Goal: Transaction & Acquisition: Purchase product/service

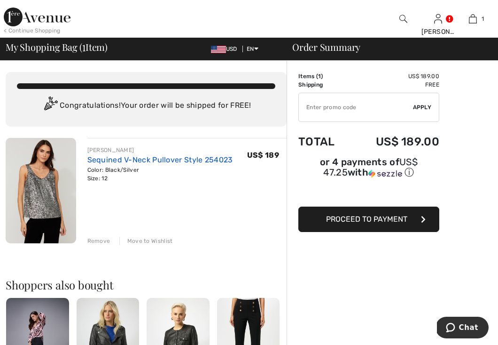
click at [110, 158] on link "Sequined V-Neck Pullover Style 254023" at bounding box center [160, 159] width 146 height 9
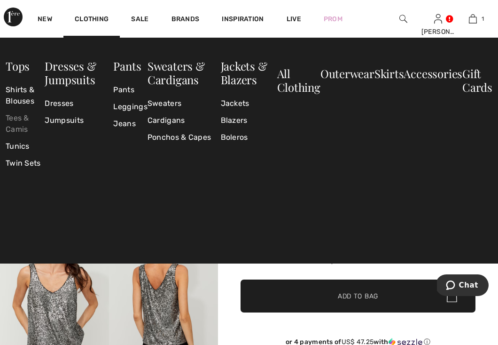
click at [19, 123] on link "Tees & Camis" at bounding box center [25, 124] width 39 height 28
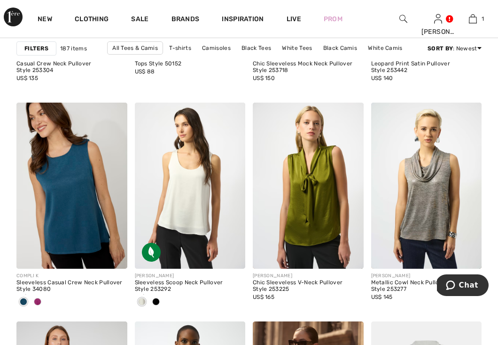
scroll to position [1214, 0]
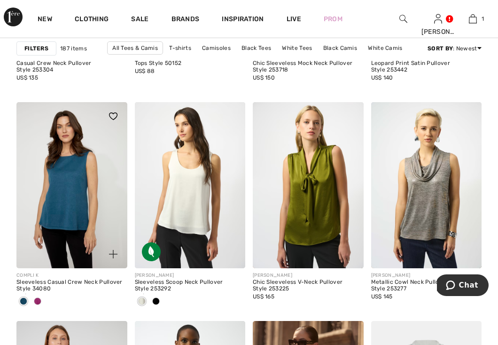
click at [74, 170] on img at bounding box center [71, 185] width 111 height 166
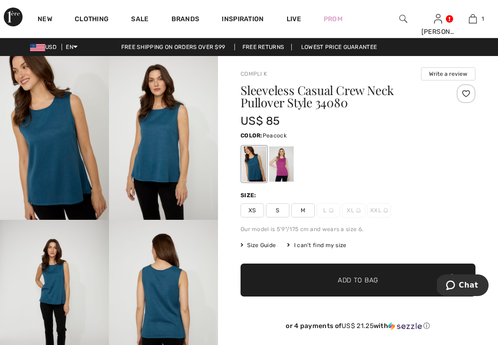
click at [72, 183] on img at bounding box center [54, 138] width 109 height 164
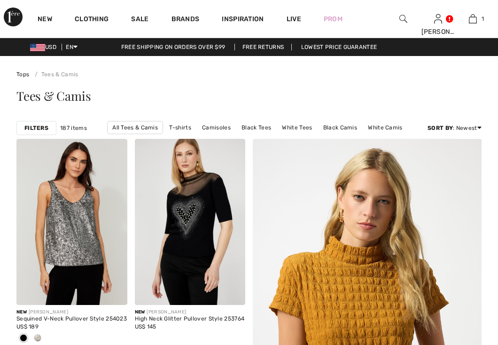
checkbox input "true"
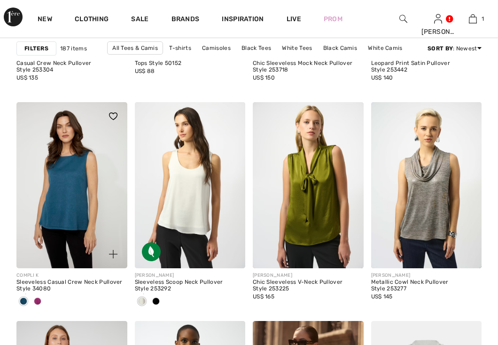
scroll to position [1214, 0]
click at [73, 177] on img at bounding box center [71, 185] width 111 height 166
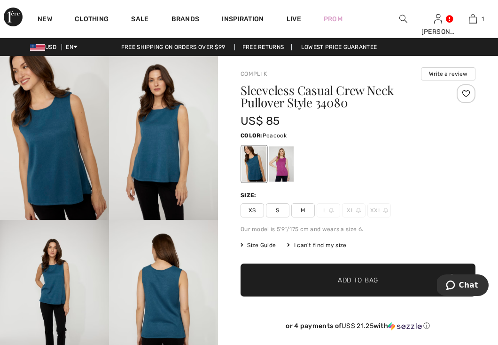
click at [266, 244] on span "Size Guide" at bounding box center [258, 245] width 35 height 8
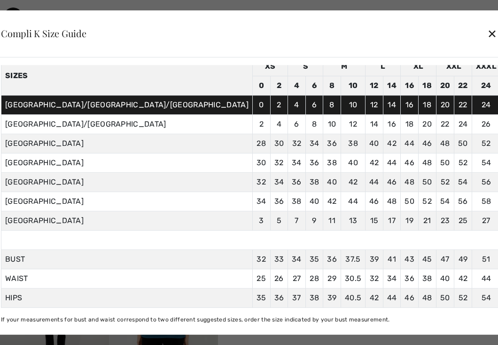
scroll to position [53, 0]
click at [487, 31] on div "✕" at bounding box center [492, 34] width 10 height 20
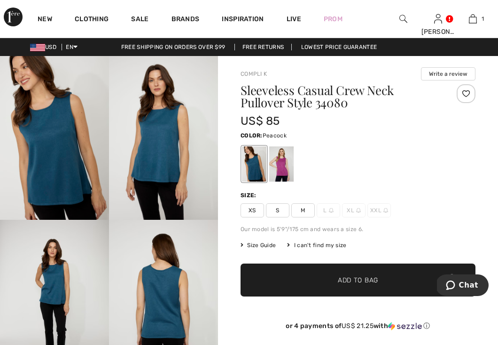
scroll to position [0, 0]
click at [287, 169] on div at bounding box center [281, 163] width 24 height 35
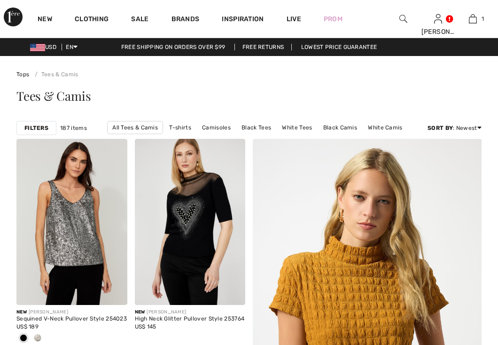
checkbox input "true"
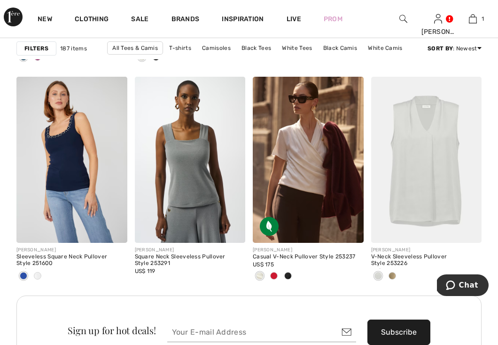
scroll to position [1339, 0]
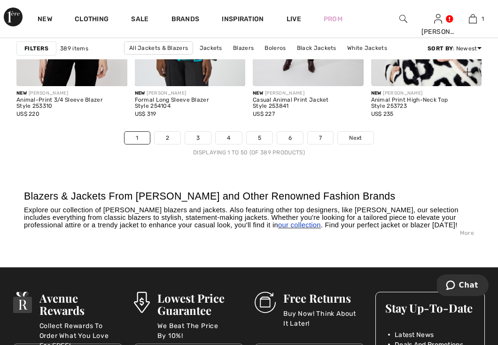
scroll to position [3347, 0]
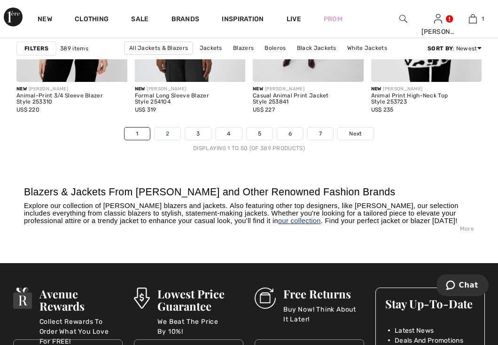
click at [167, 132] on link "2" at bounding box center [168, 133] width 26 height 12
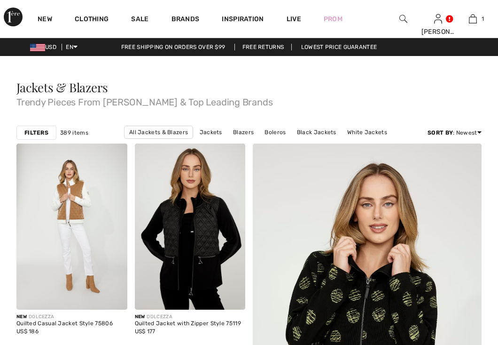
checkbox input "true"
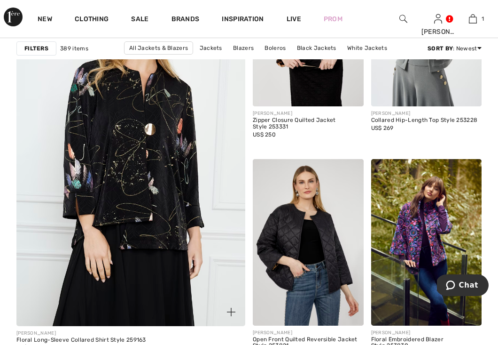
scroll to position [1902, 0]
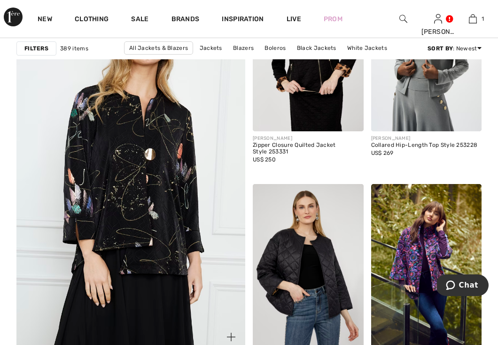
click at [129, 145] on img at bounding box center [130, 171] width 274 height 412
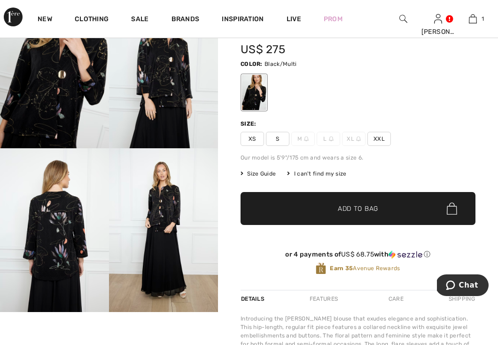
click at [57, 118] on img at bounding box center [54, 66] width 109 height 164
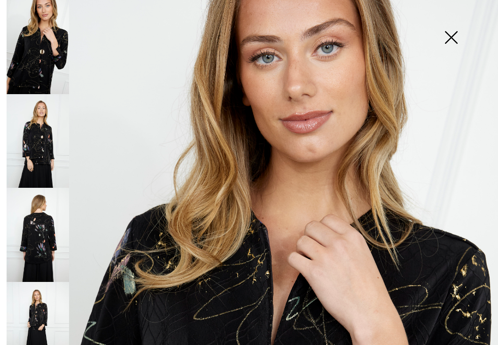
click at [451, 35] on img at bounding box center [451, 38] width 47 height 48
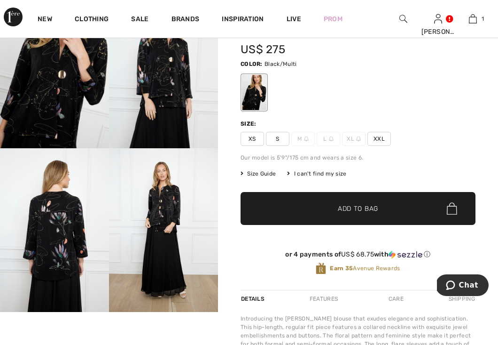
scroll to position [82, 0]
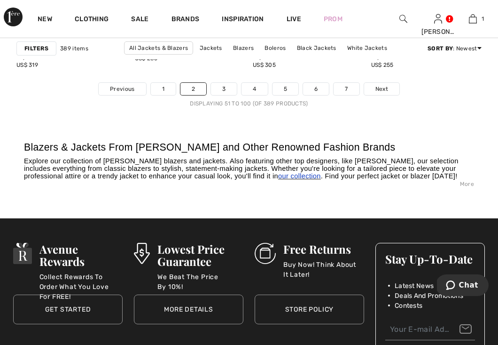
scroll to position [3393, 0]
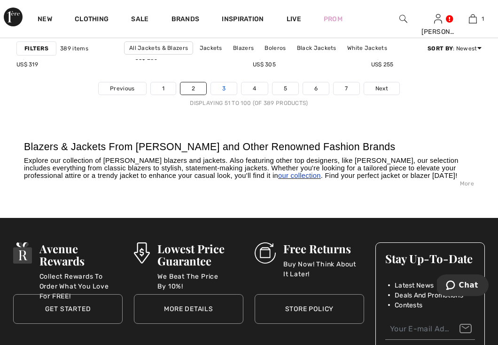
click at [224, 87] on link "3" at bounding box center [224, 88] width 26 height 12
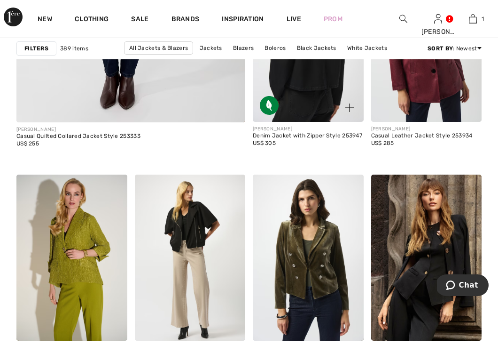
scroll to position [2132, 0]
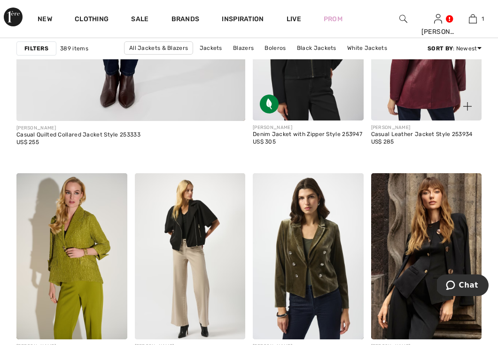
click at [412, 96] on img at bounding box center [426, 37] width 111 height 166
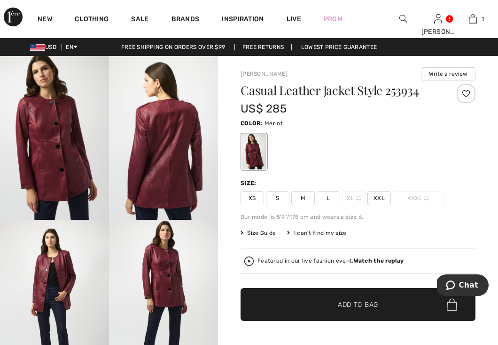
click at [267, 232] on span "Size Guide" at bounding box center [258, 232] width 35 height 8
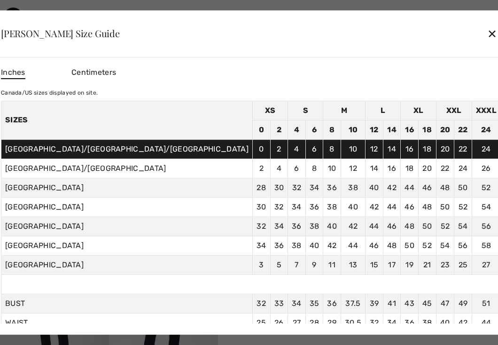
click at [487, 33] on div "✕" at bounding box center [492, 34] width 10 height 20
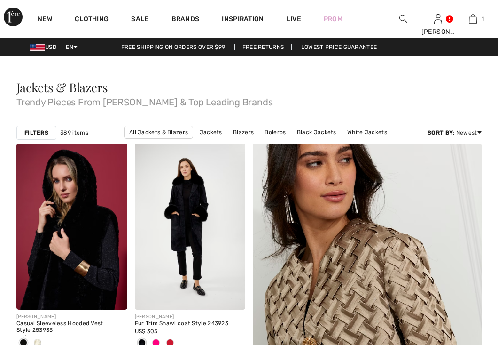
checkbox input "true"
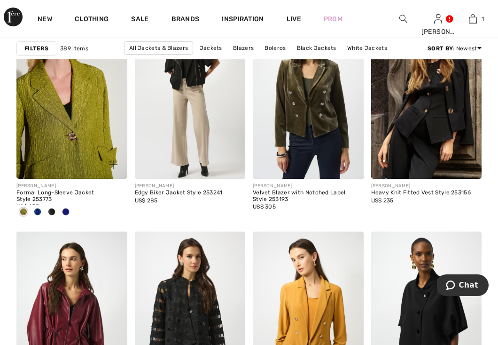
scroll to position [2294, 0]
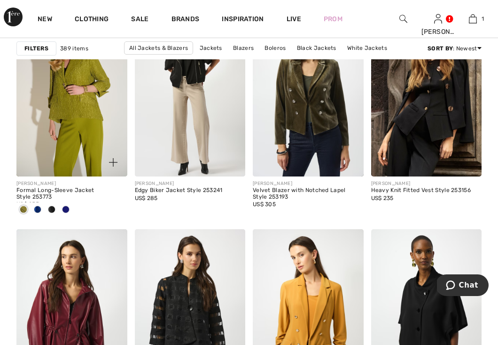
click at [39, 208] on span at bounding box center [38, 209] width 8 height 8
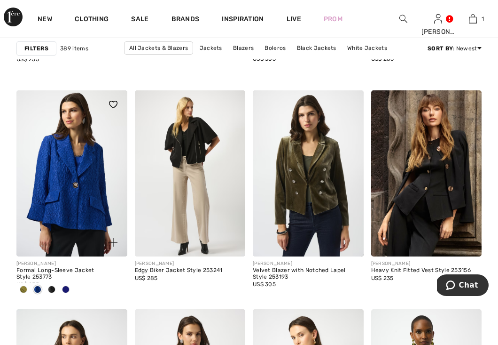
scroll to position [2210, 0]
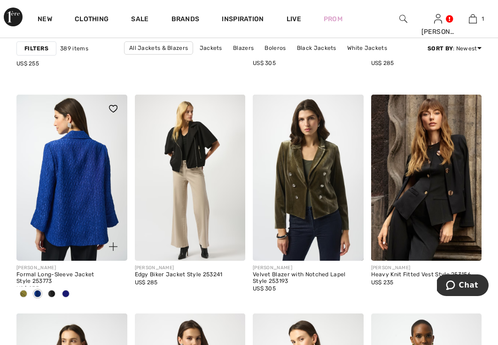
click at [77, 182] on img at bounding box center [71, 177] width 111 height 166
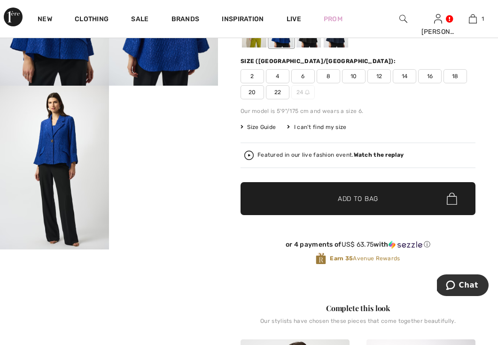
scroll to position [132, 0]
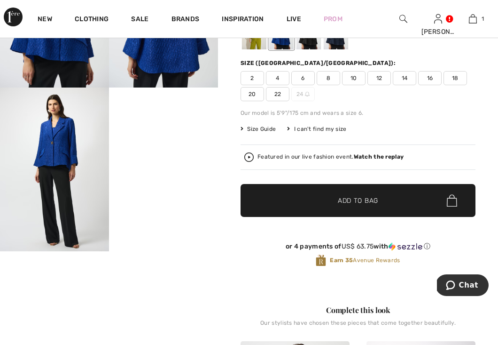
click at [380, 76] on span "12" at bounding box center [380, 78] width 24 height 14
click at [355, 199] on span "Add to Bag" at bounding box center [358, 201] width 40 height 10
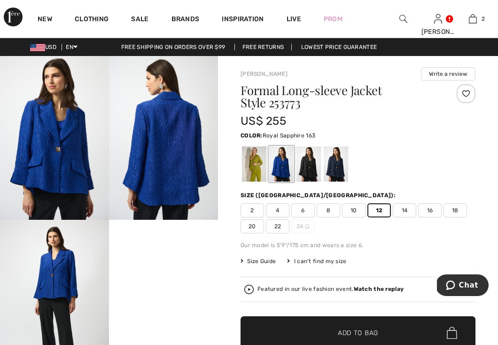
scroll to position [0, 0]
click at [309, 162] on div at bounding box center [309, 163] width 24 height 35
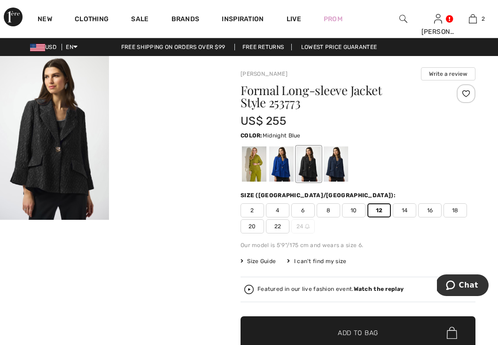
click at [336, 165] on div at bounding box center [336, 163] width 24 height 35
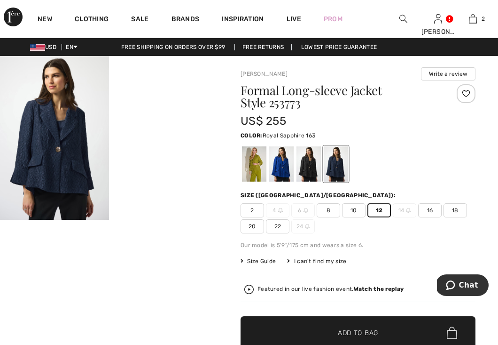
click at [283, 169] on div at bounding box center [281, 163] width 24 height 35
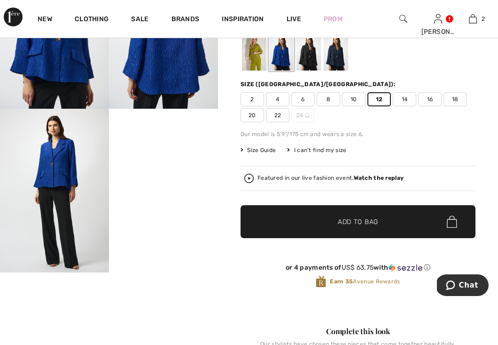
scroll to position [124, 0]
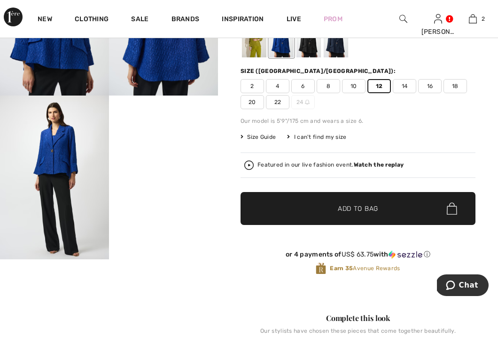
click at [350, 208] on span "Add to Bag" at bounding box center [358, 209] width 40 height 10
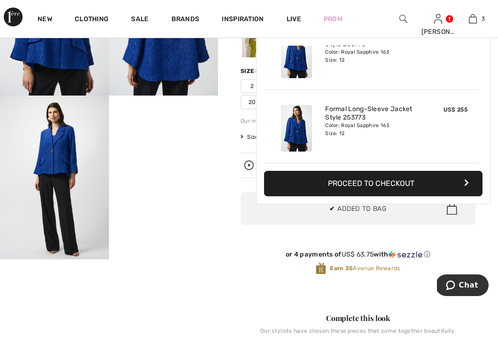
scroll to position [0, 0]
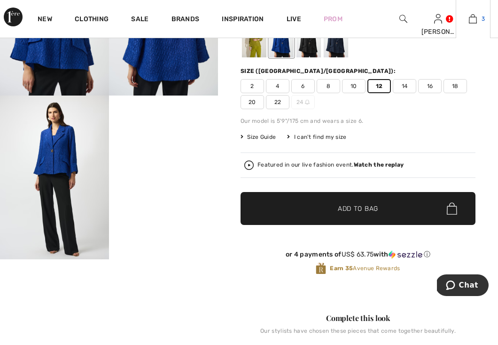
click at [476, 19] on img at bounding box center [473, 18] width 8 height 11
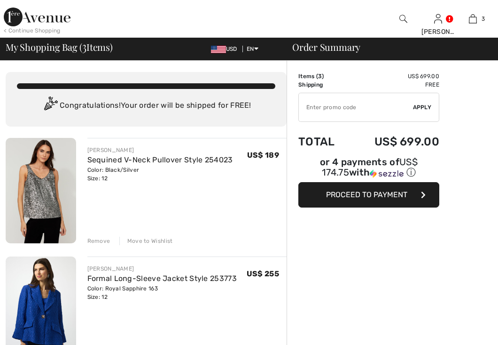
checkbox input "true"
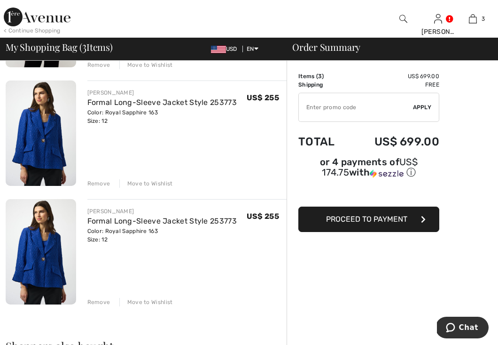
scroll to position [177, 0]
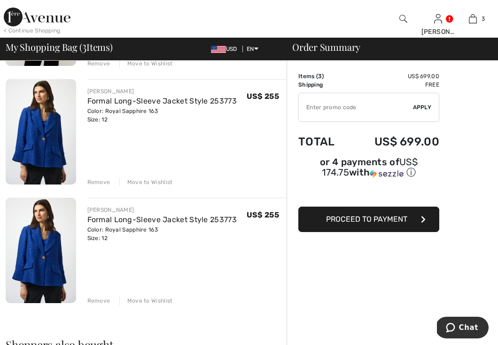
click at [100, 300] on div "Remove" at bounding box center [98, 300] width 23 height 8
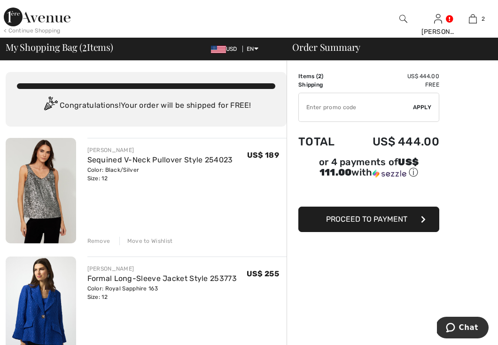
scroll to position [0, 0]
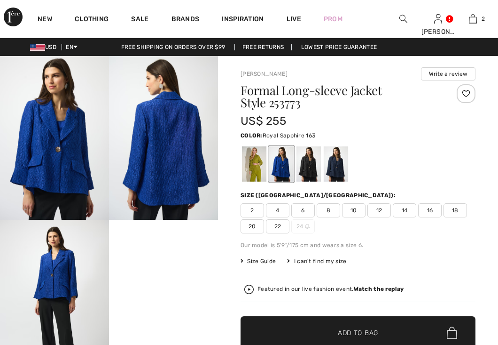
checkbox input "true"
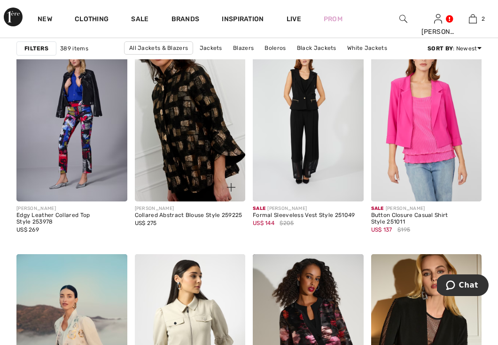
scroll to position [3010, 0]
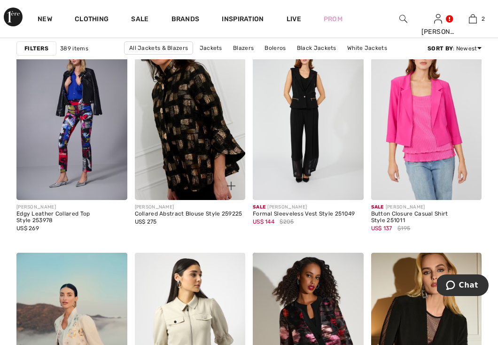
click at [188, 147] on img at bounding box center [190, 117] width 111 height 166
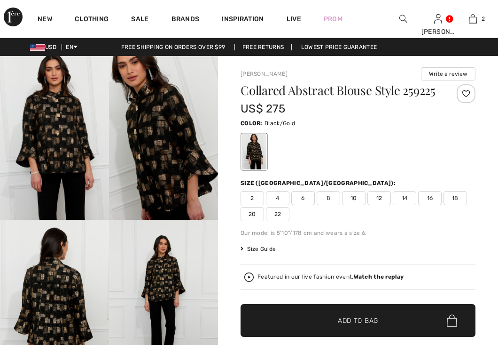
checkbox input "true"
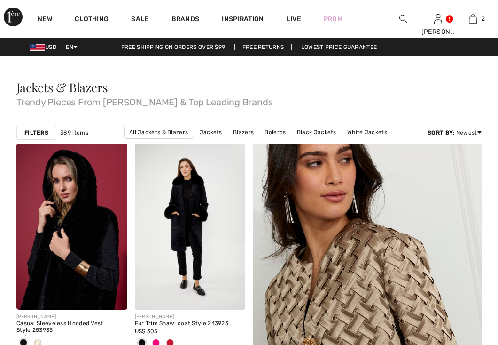
checkbox input "true"
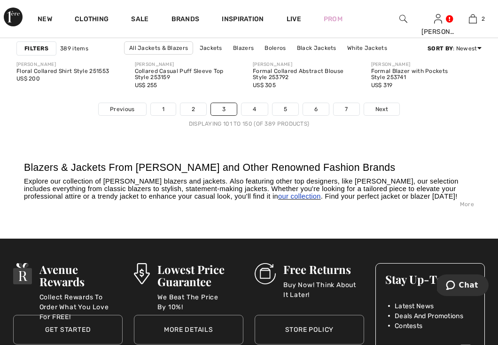
scroll to position [3375, 0]
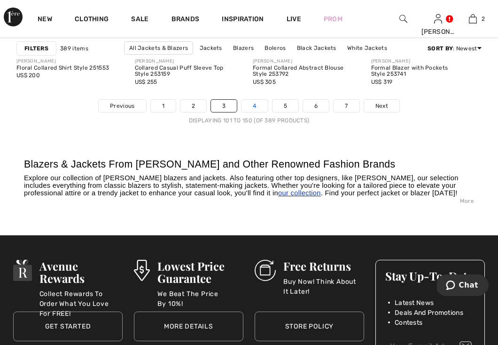
click at [256, 106] on link "4" at bounding box center [255, 106] width 26 height 12
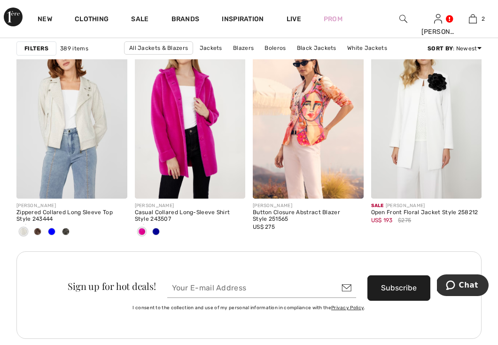
scroll to position [1507, 0]
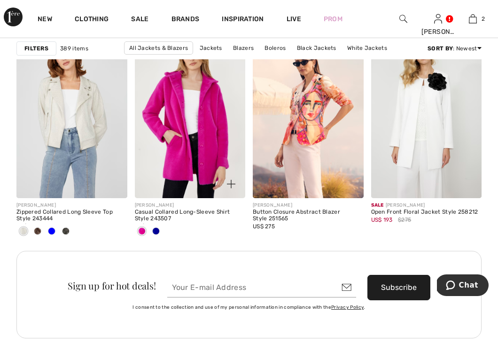
click at [202, 156] on img at bounding box center [190, 115] width 111 height 166
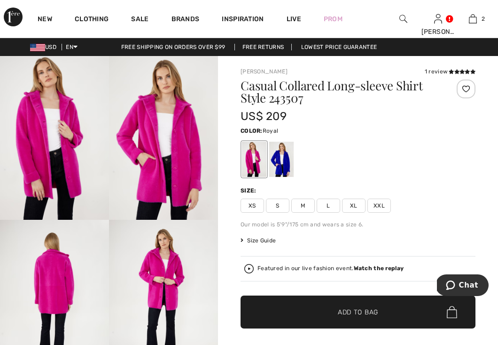
click at [281, 165] on div at bounding box center [281, 158] width 24 height 35
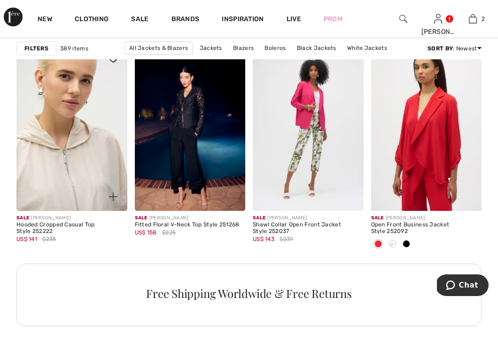
scroll to position [2477, 0]
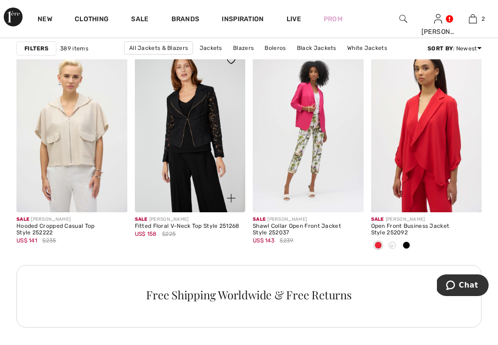
click at [200, 122] on img at bounding box center [190, 129] width 111 height 166
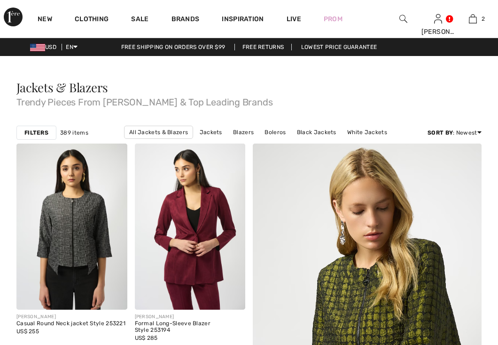
checkbox input "true"
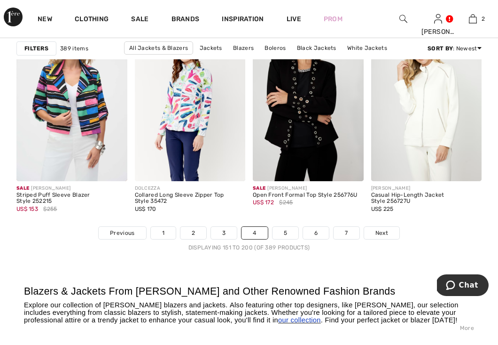
scroll to position [3203, 0]
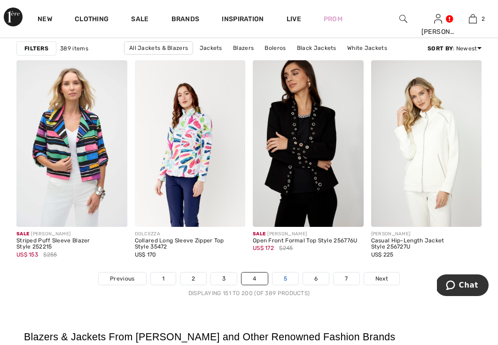
click at [283, 274] on link "5" at bounding box center [286, 278] width 26 height 12
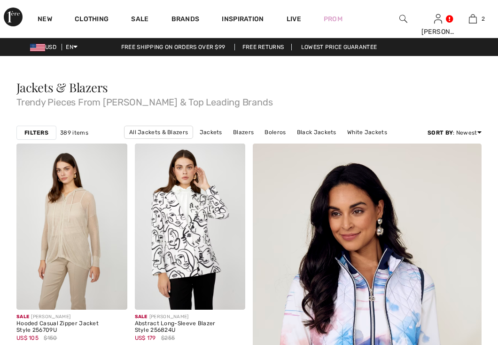
checkbox input "true"
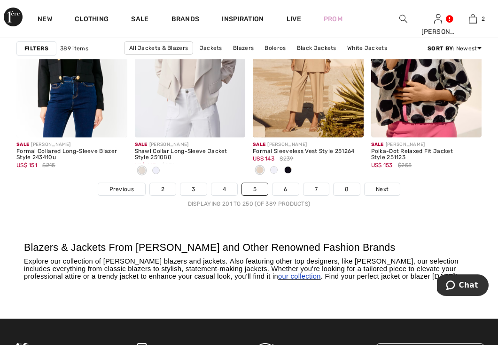
scroll to position [3295, 0]
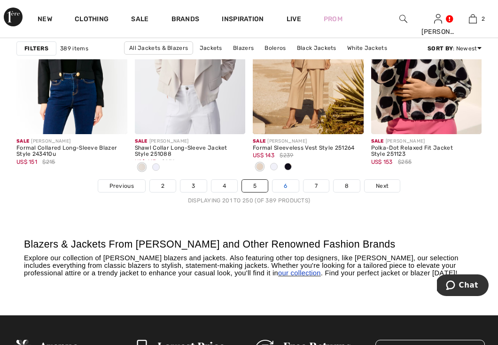
click at [288, 184] on link "6" at bounding box center [286, 186] width 26 height 12
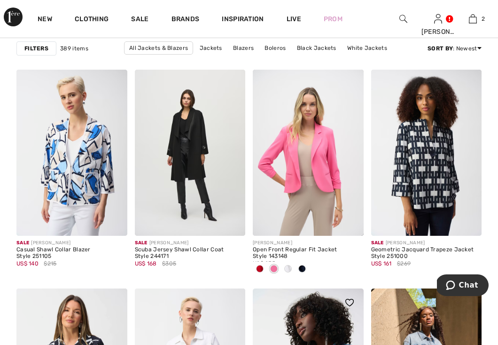
scroll to position [510, 0]
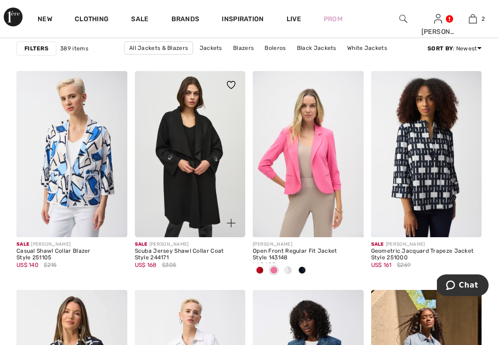
click at [189, 215] on img at bounding box center [190, 154] width 111 height 166
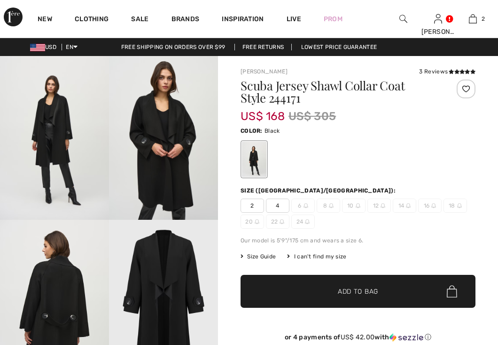
checkbox input "true"
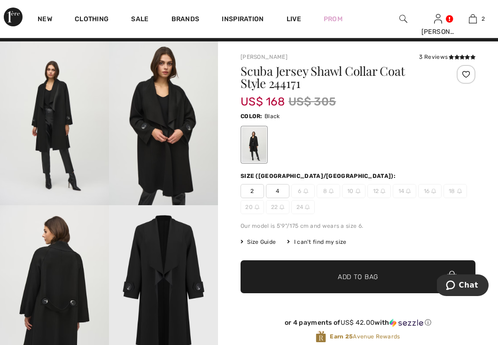
scroll to position [17, 0]
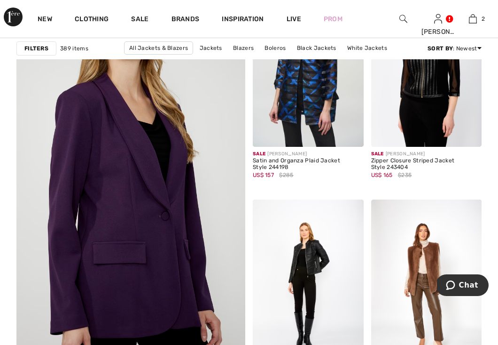
scroll to position [1885, 0]
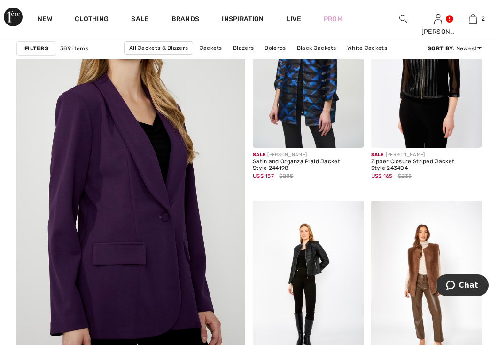
click at [149, 200] on img at bounding box center [130, 188] width 274 height 412
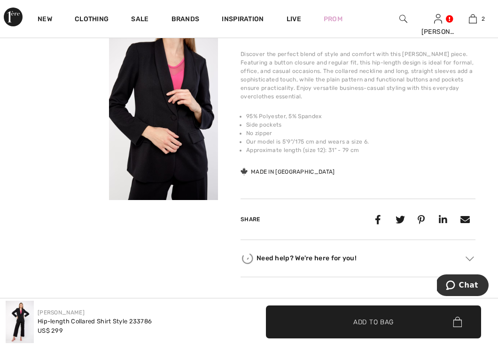
scroll to position [349, 0]
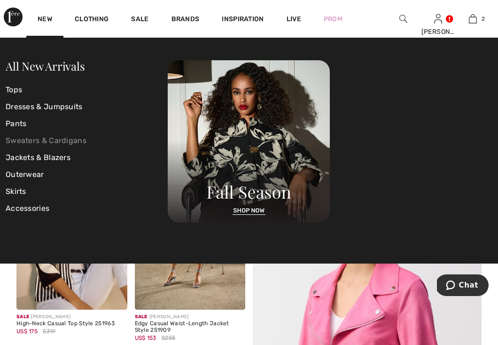
click at [18, 141] on link "Sweaters & Cardigans" at bounding box center [87, 140] width 162 height 17
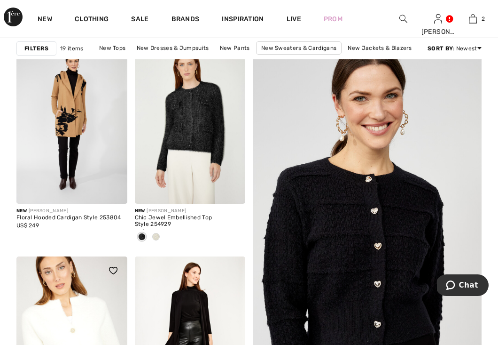
scroll to position [99, 0]
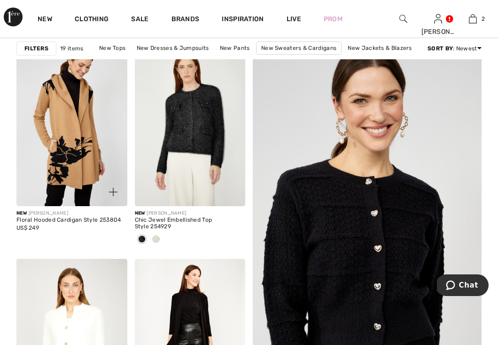
click at [71, 141] on img at bounding box center [71, 123] width 111 height 166
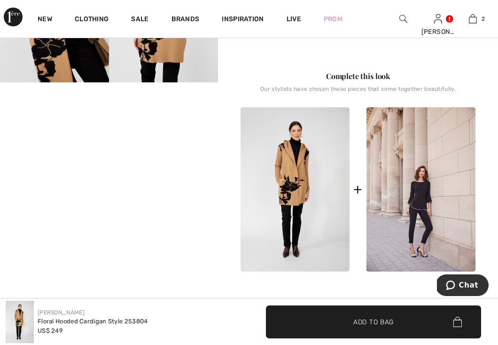
scroll to position [302, 0]
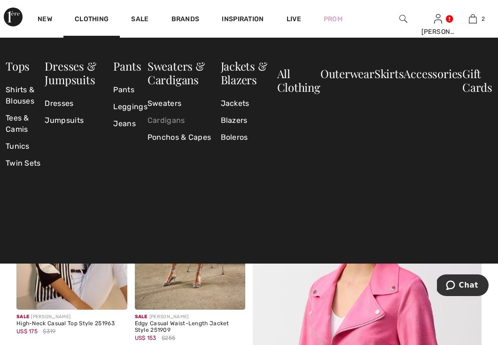
click at [165, 120] on link "Cardigans" at bounding box center [184, 120] width 73 height 17
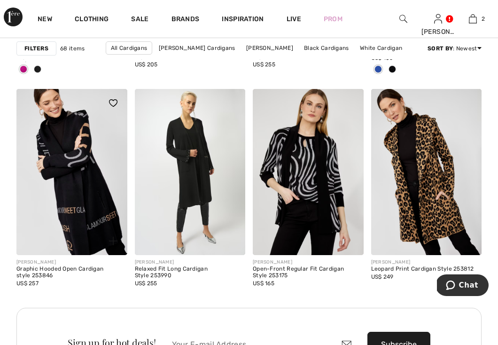
scroll to position [1445, 0]
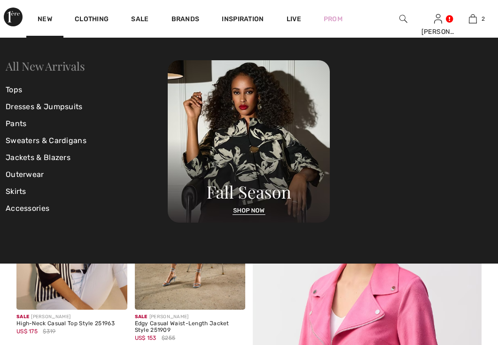
checkbox input "true"
click at [28, 174] on link "Outerwear" at bounding box center [87, 174] width 162 height 17
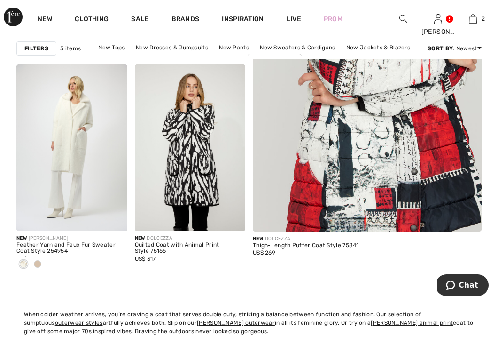
scroll to position [294, 0]
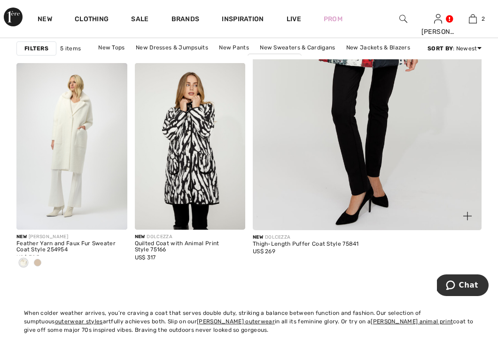
click at [368, 139] on img at bounding box center [367, 50] width 274 height 412
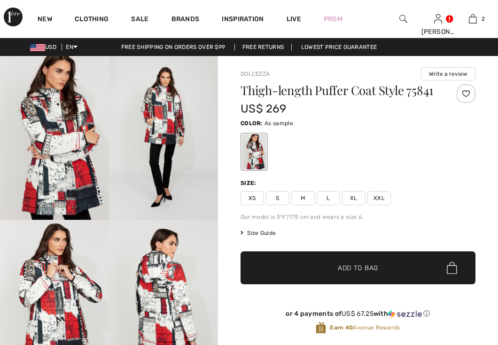
checkbox input "true"
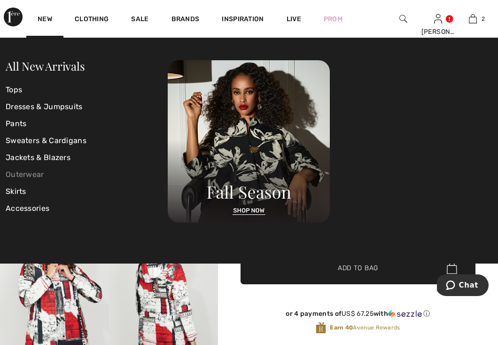
click at [30, 174] on link "Outerwear" at bounding box center [87, 174] width 162 height 17
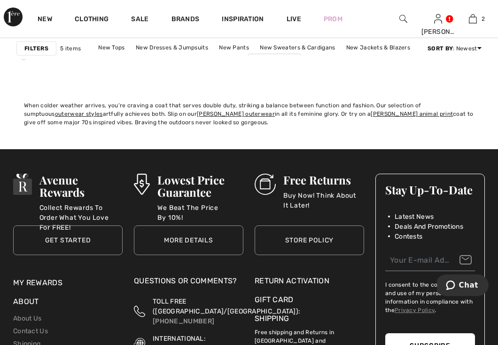
scroll to position [502, 0]
